Goal: Task Accomplishment & Management: Use online tool/utility

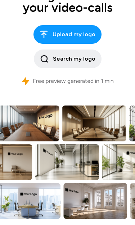
scroll to position [102, 0]
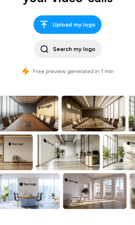
click at [21, 119] on img at bounding box center [27, 114] width 64 height 36
click at [30, 110] on img at bounding box center [27, 114] width 64 height 36
click at [114, 121] on img at bounding box center [93, 114] width 64 height 36
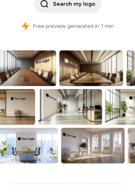
scroll to position [137, 0]
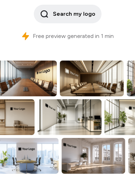
click at [115, 124] on img at bounding box center [136, 117] width 64 height 36
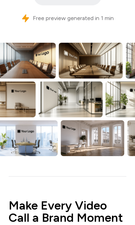
scroll to position [181, 0]
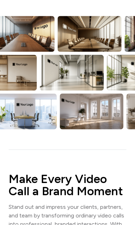
click at [118, 127] on img at bounding box center [91, 112] width 64 height 36
click at [111, 118] on img at bounding box center [91, 112] width 64 height 36
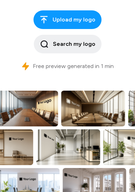
scroll to position [106, 0]
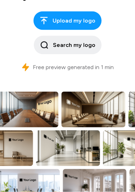
click at [105, 110] on img at bounding box center [93, 110] width 64 height 36
click at [109, 109] on img at bounding box center [93, 110] width 64 height 36
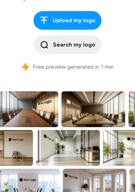
click at [88, 45] on span "Search my logo" at bounding box center [67, 45] width 55 height 9
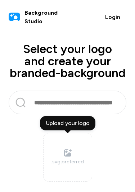
click at [102, 105] on input "text" at bounding box center [72, 102] width 79 height 11
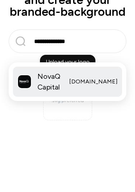
click at [36, 132] on div "NovaQ Capital" at bounding box center [40, 143] width 46 height 22
type input "**********"
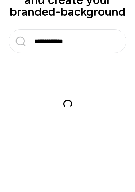
scroll to position [28, 0]
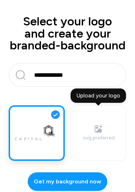
click at [105, 144] on label "Upload your logo .svg preferred" at bounding box center [98, 134] width 56 height 56
click at [0, 0] on input "Upload your logo .svg preferred" at bounding box center [0, 0] width 0 height 0
click at [82, 180] on span "Get my background now" at bounding box center [67, 182] width 67 height 9
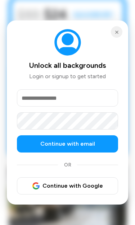
click at [29, 99] on input "email" at bounding box center [67, 97] width 101 height 17
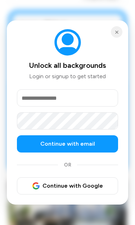
type input "**********"
click at [97, 144] on button "Continue with email" at bounding box center [67, 143] width 101 height 17
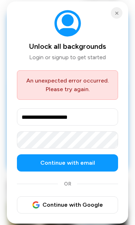
click at [115, 18] on button "×" at bounding box center [116, 12] width 11 height 11
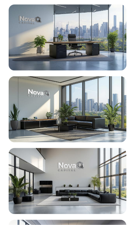
scroll to position [411, 0]
click at [103, 116] on div at bounding box center [67, 109] width 117 height 66
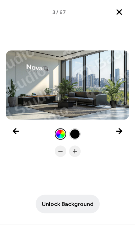
click at [103, 109] on div "Background Studio Background Studio Background Studio Background Studio Backgro…" at bounding box center [67, 85] width 123 height 69
click at [122, 15] on icon "Close lightbox" at bounding box center [119, 12] width 9 height 9
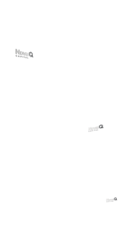
scroll to position [2098, 0]
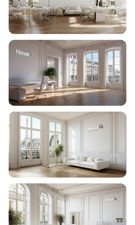
click at [28, 84] on div at bounding box center [67, 73] width 117 height 66
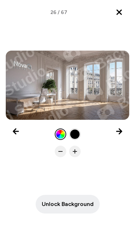
click at [121, 14] on icon "Close lightbox" at bounding box center [119, 12] width 4 height 4
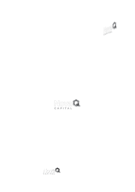
scroll to position [4853, 0]
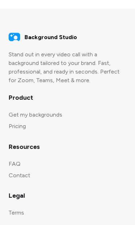
scroll to position [1726, 0]
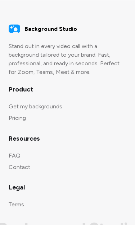
click at [17, 115] on link "Pricing" at bounding box center [17, 118] width 17 height 7
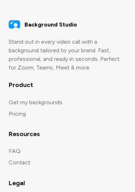
scroll to position [760, 0]
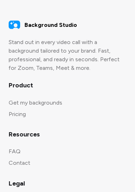
click at [23, 99] on link "Get my backgrounds" at bounding box center [35, 102] width 53 height 7
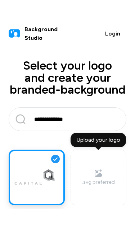
scroll to position [2, 0]
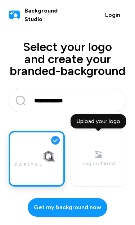
click at [84, 192] on span "Get my background now" at bounding box center [67, 207] width 67 height 9
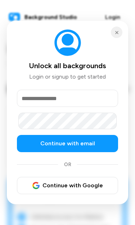
click at [32, 101] on input "email" at bounding box center [67, 98] width 101 height 17
type input "**********"
click at [98, 142] on button "Continue with email" at bounding box center [67, 143] width 101 height 17
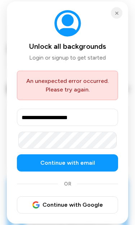
click at [84, 192] on span "Continue with Google" at bounding box center [67, 205] width 70 height 9
